Goal: Transaction & Acquisition: Download file/media

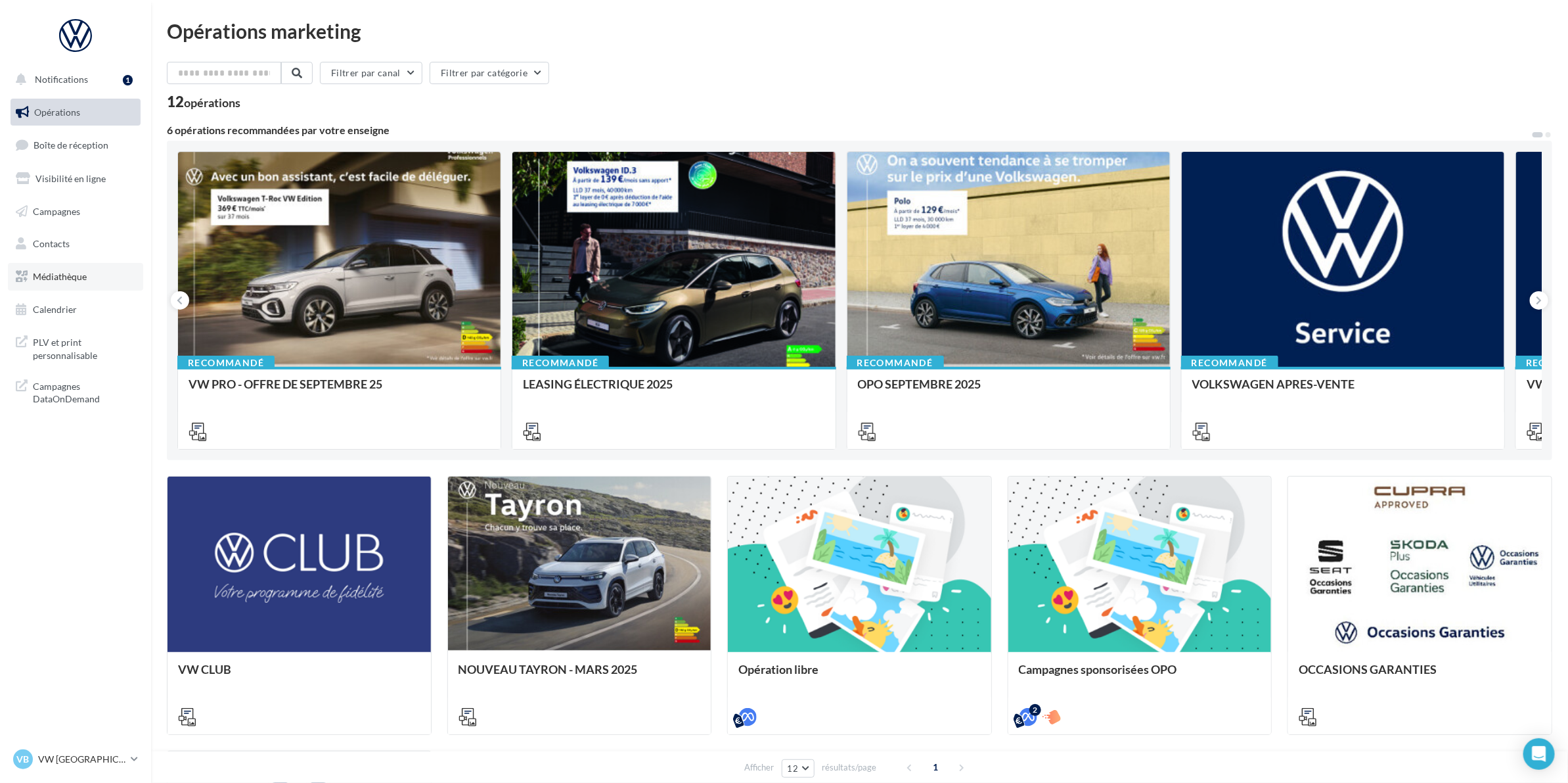
click at [66, 280] on span "Médiathèque" at bounding box center [60, 276] width 53 height 12
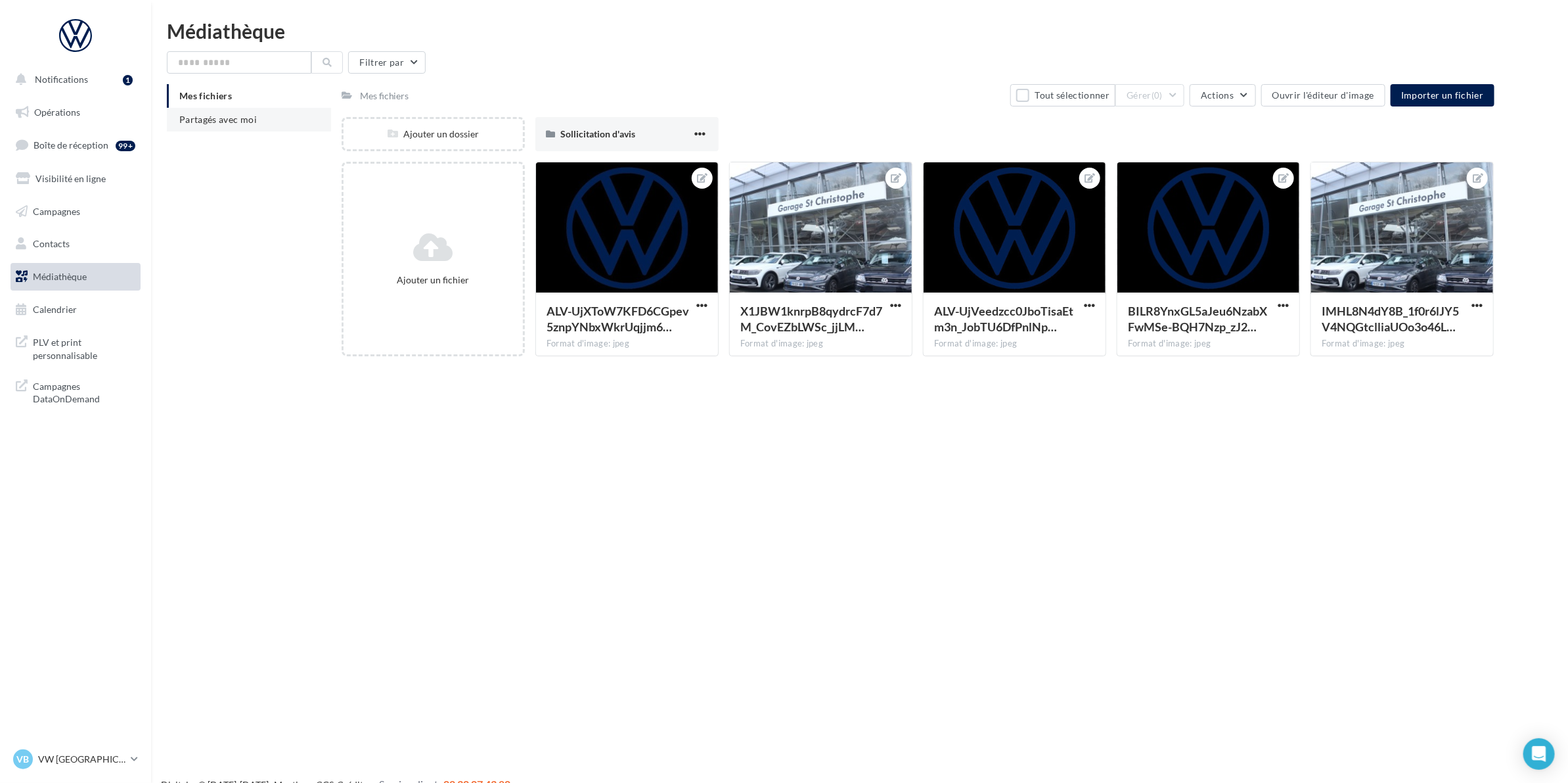
click at [224, 109] on li "Partagés avec moi" at bounding box center [248, 119] width 164 height 24
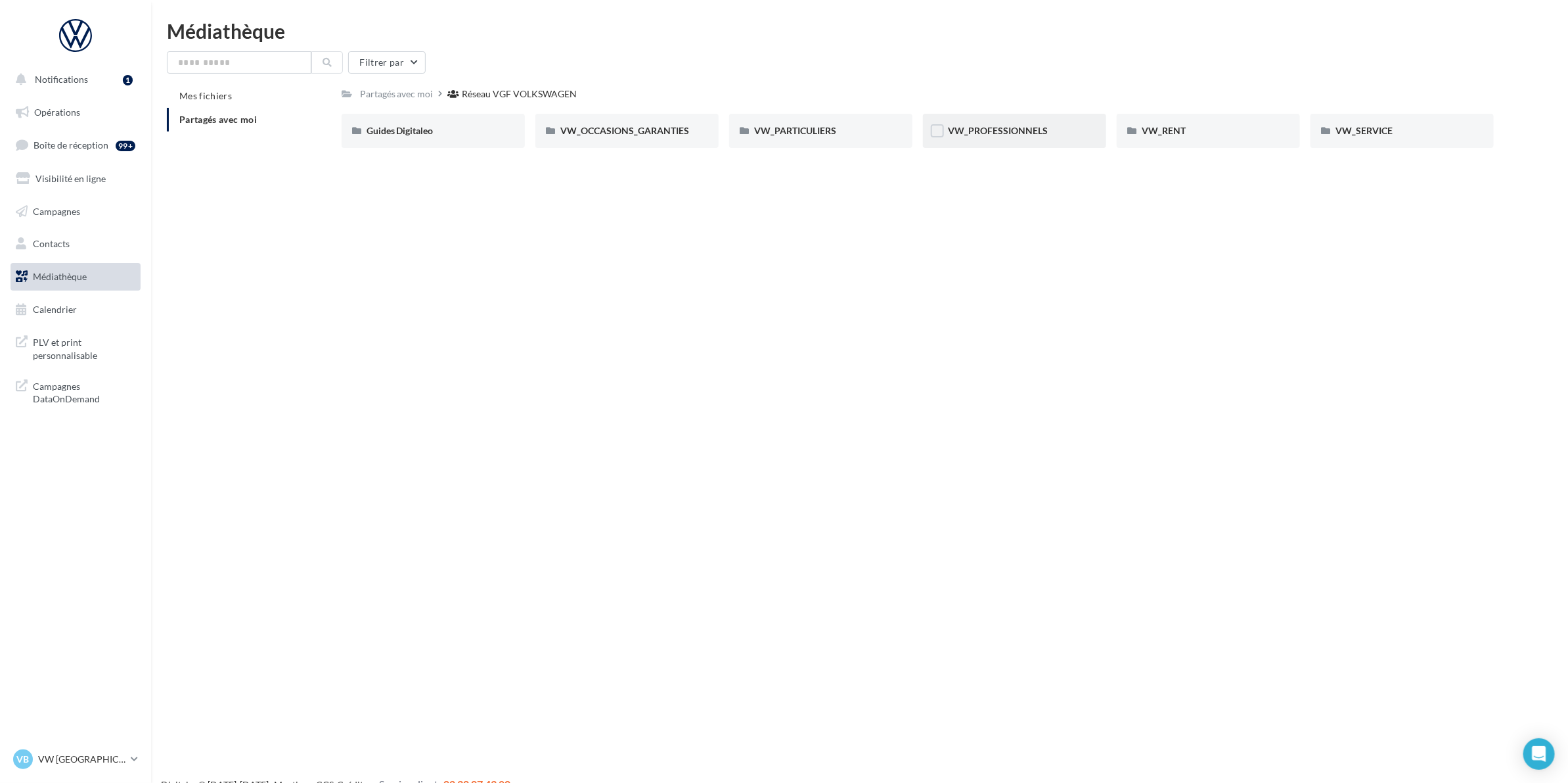
click at [1044, 132] on span "VW_PROFESSIONNELS" at bounding box center [997, 130] width 100 height 12
click at [747, 136] on label at bounding box center [743, 130] width 13 height 13
click at [751, 129] on div "VW_PARTICULIERS" at bounding box center [821, 131] width 183 height 34
click at [774, 130] on span "VW_PARTICULIERS" at bounding box center [795, 130] width 82 height 12
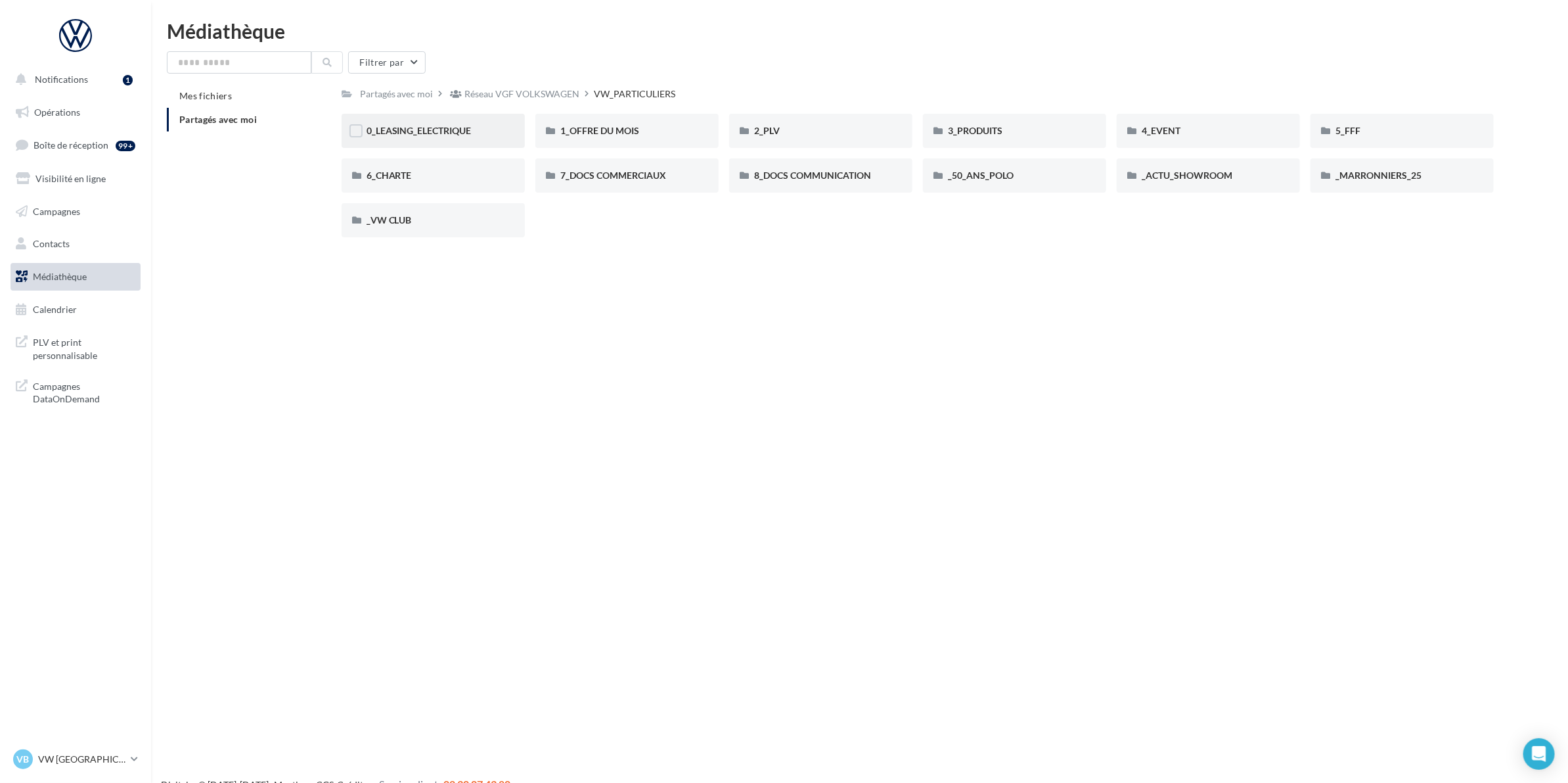
click at [470, 136] on div "0_LEASING_ELECTRIQUE" at bounding box center [434, 130] width 134 height 13
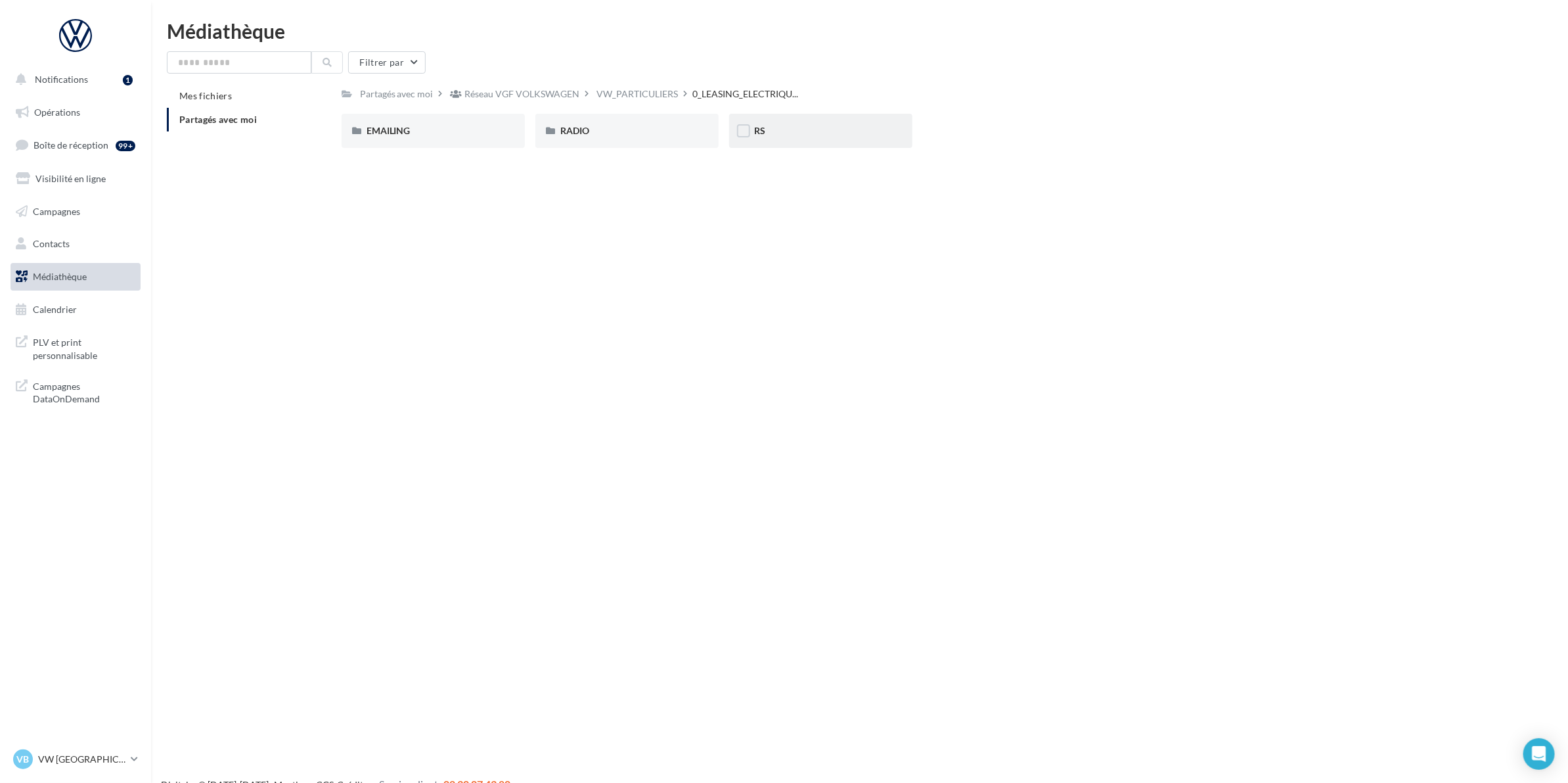
click at [770, 129] on div "RS" at bounding box center [821, 130] width 134 height 13
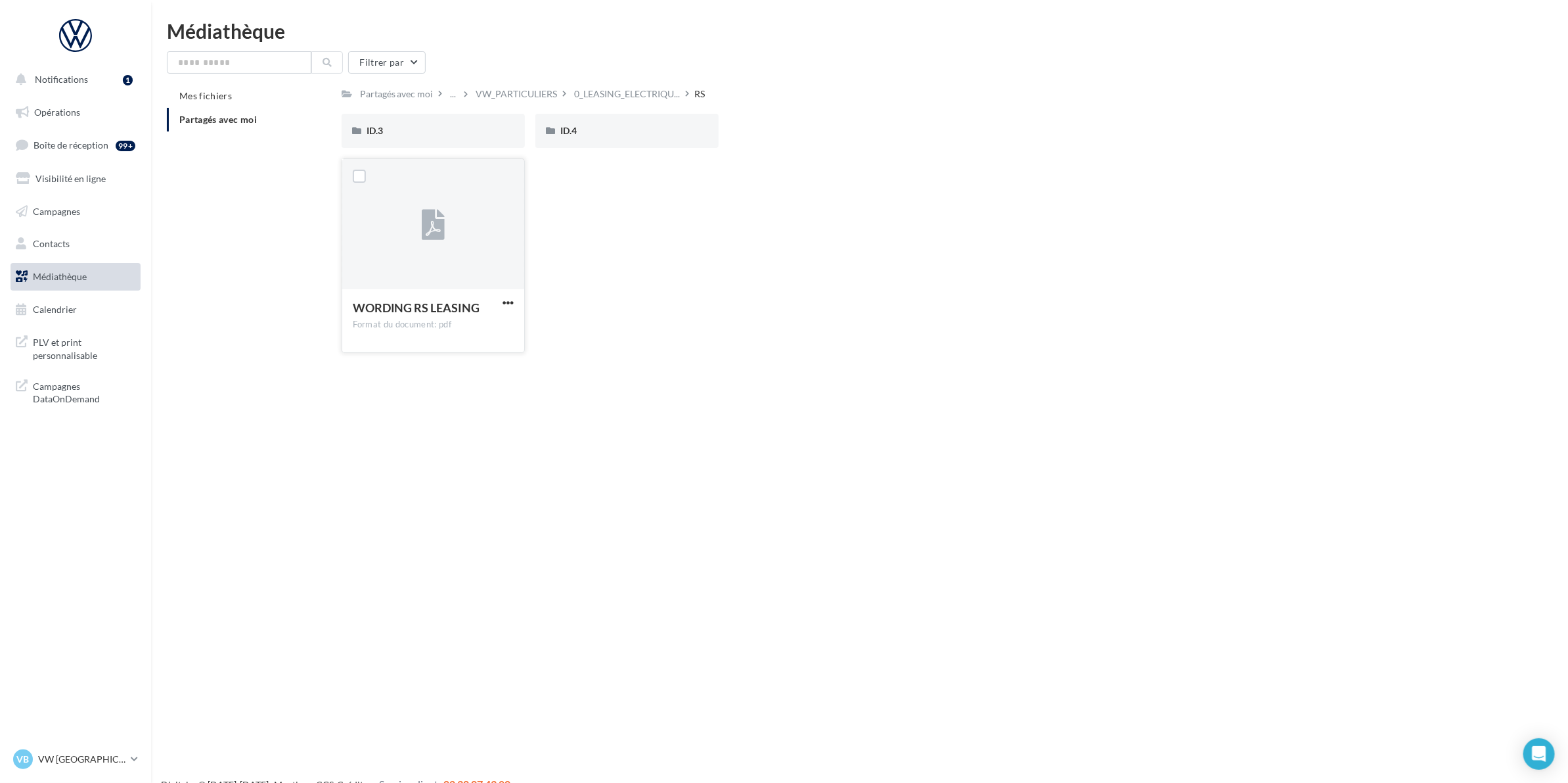
click at [459, 241] on div at bounding box center [433, 225] width 182 height 132
click at [508, 305] on span "button" at bounding box center [508, 302] width 12 height 12
click at [475, 336] on button "Télécharger" at bounding box center [451, 329] width 132 height 34
click at [425, 138] on div "ID.3" at bounding box center [434, 131] width 183 height 34
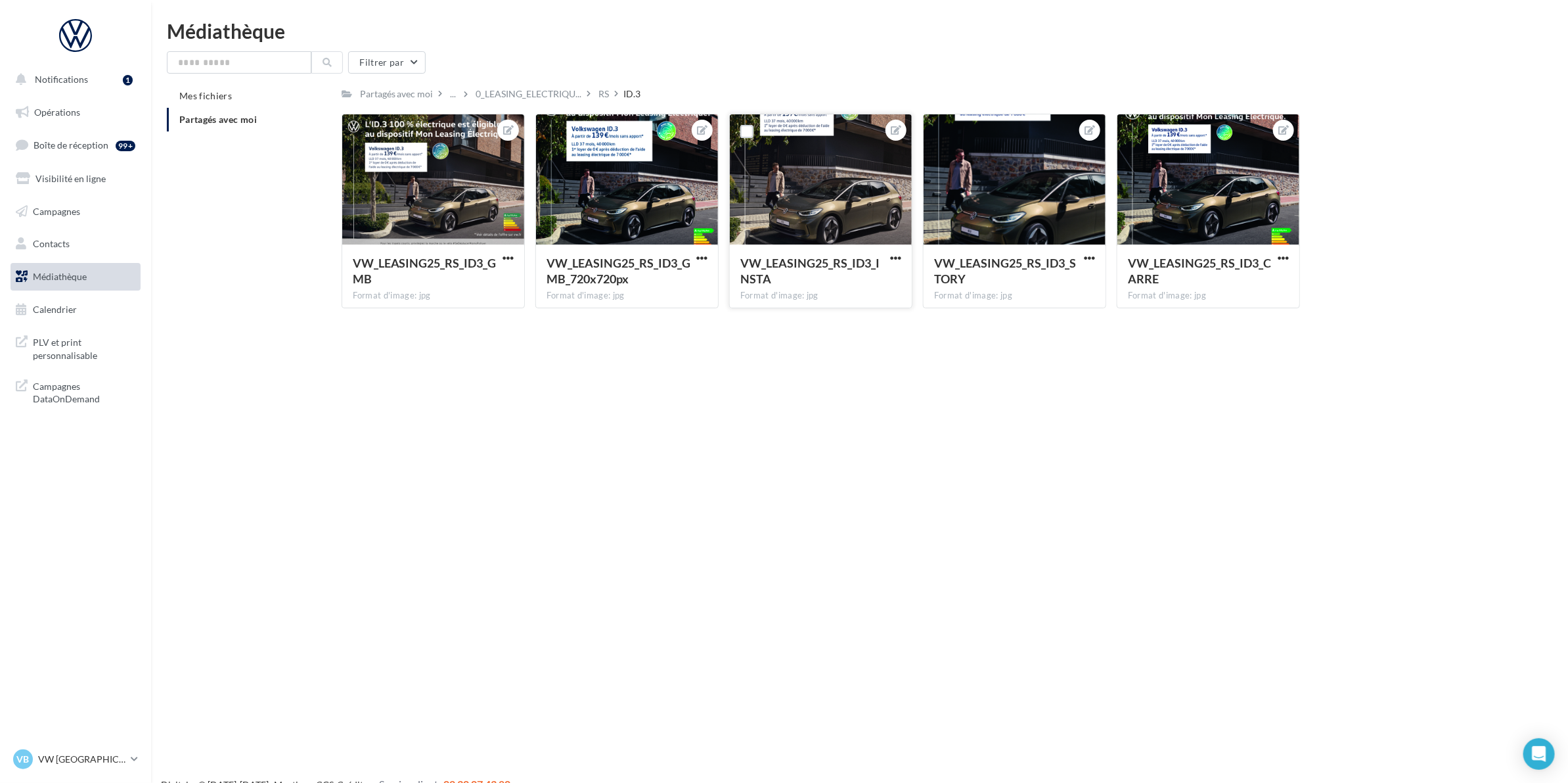
click at [793, 157] on div at bounding box center [821, 180] width 182 height 132
click at [901, 257] on button "button" at bounding box center [896, 258] width 16 height 13
click at [857, 320] on button "Télécharger" at bounding box center [834, 318] width 139 height 34
